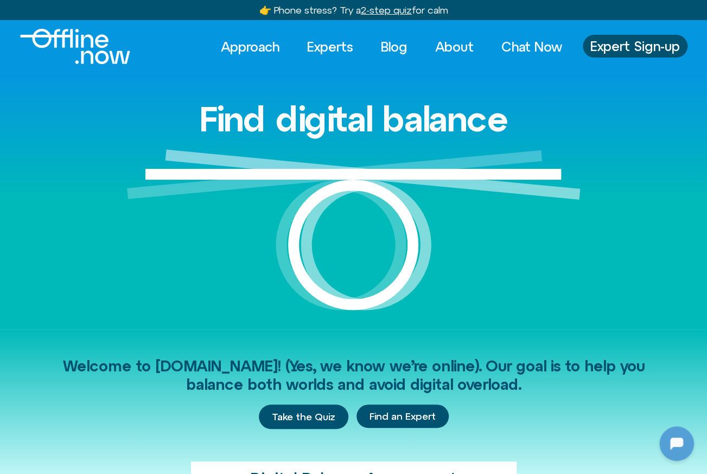
scroll to position [1111, 0]
click at [333, 49] on link "Experts" at bounding box center [330, 47] width 66 height 24
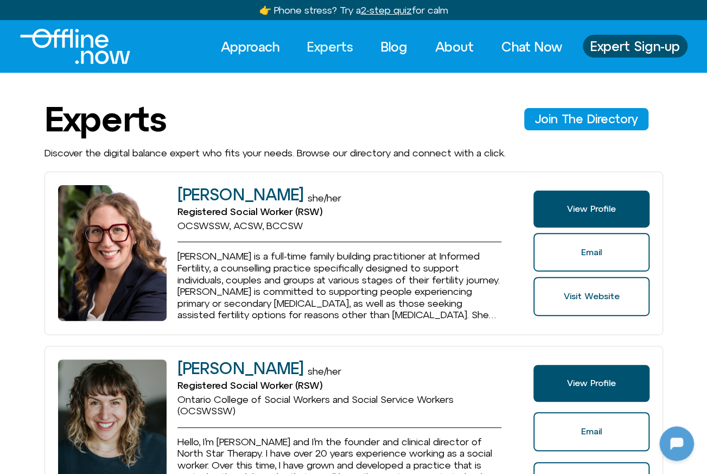
click at [105, 43] on img "Logo" at bounding box center [75, 46] width 110 height 35
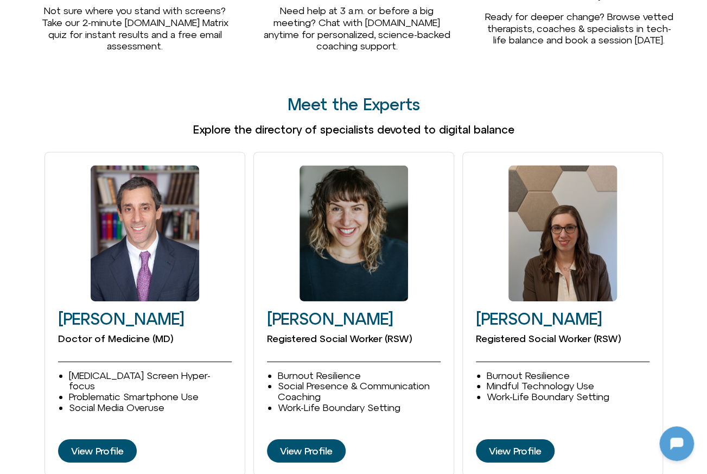
scroll to position [1427, 0]
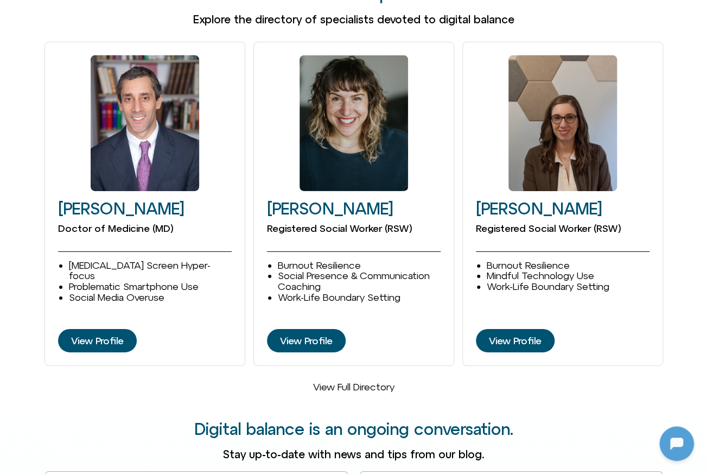
click at [375, 381] on link "View Full Directory" at bounding box center [353, 386] width 81 height 11
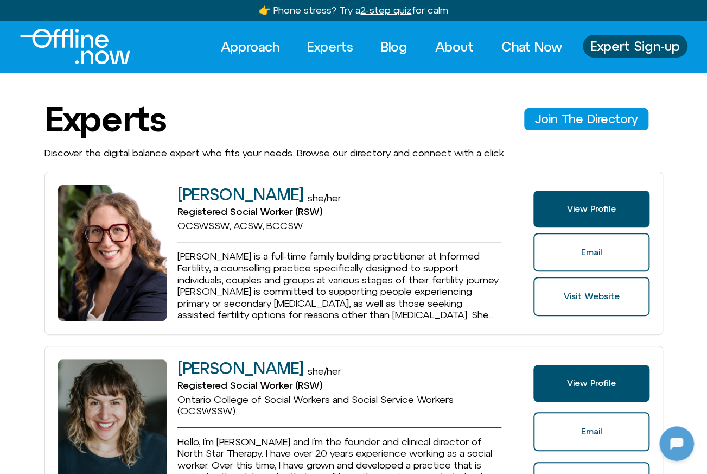
scroll to position [1111, 0]
